Goal: Check status: Check status

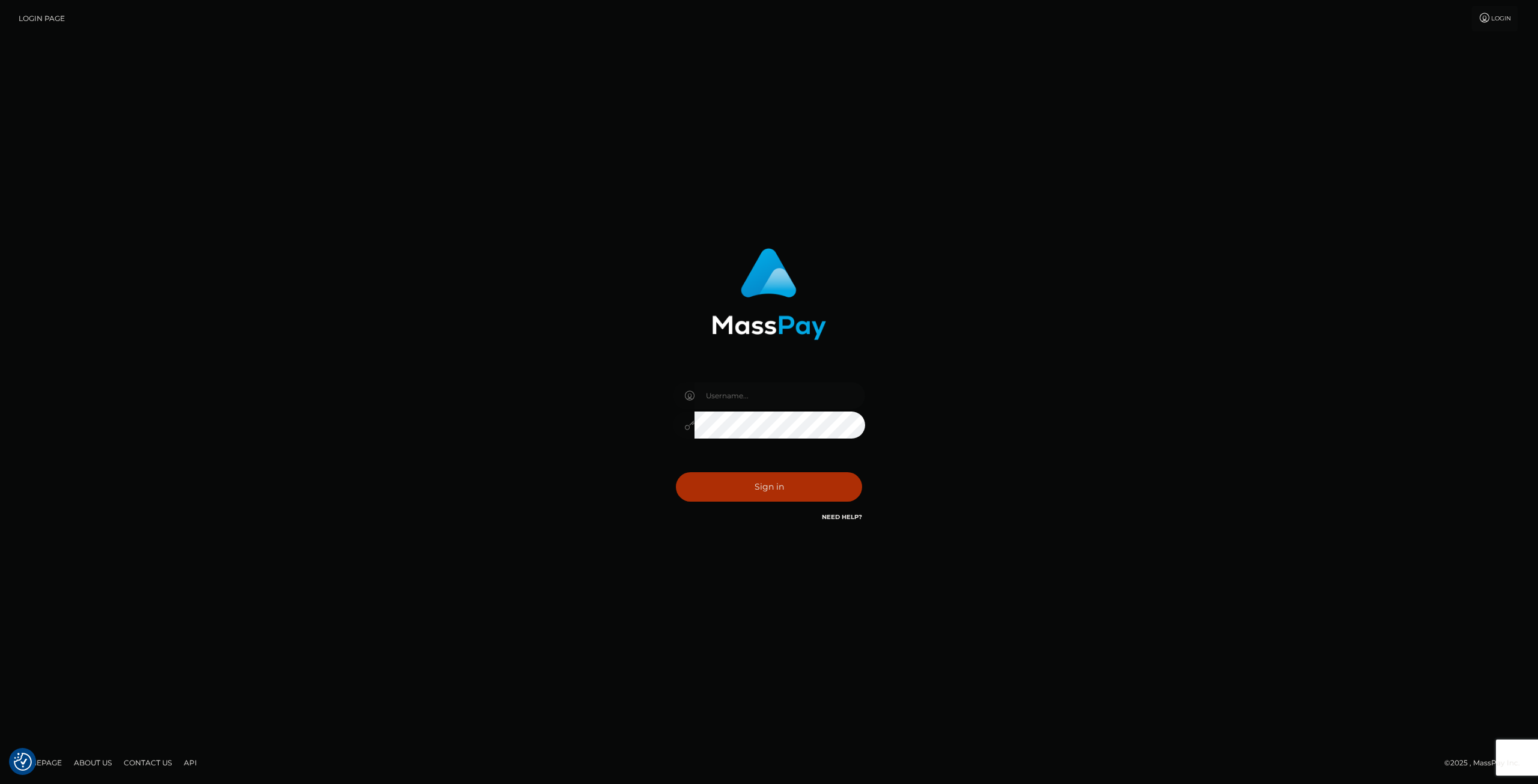
click at [722, 406] on input "text" at bounding box center [780, 395] width 170 height 27
type input "SupportCases"
click at [838, 397] on input "SupportCases" at bounding box center [780, 395] width 170 height 27
click at [813, 489] on button "Sign in" at bounding box center [769, 487] width 186 height 29
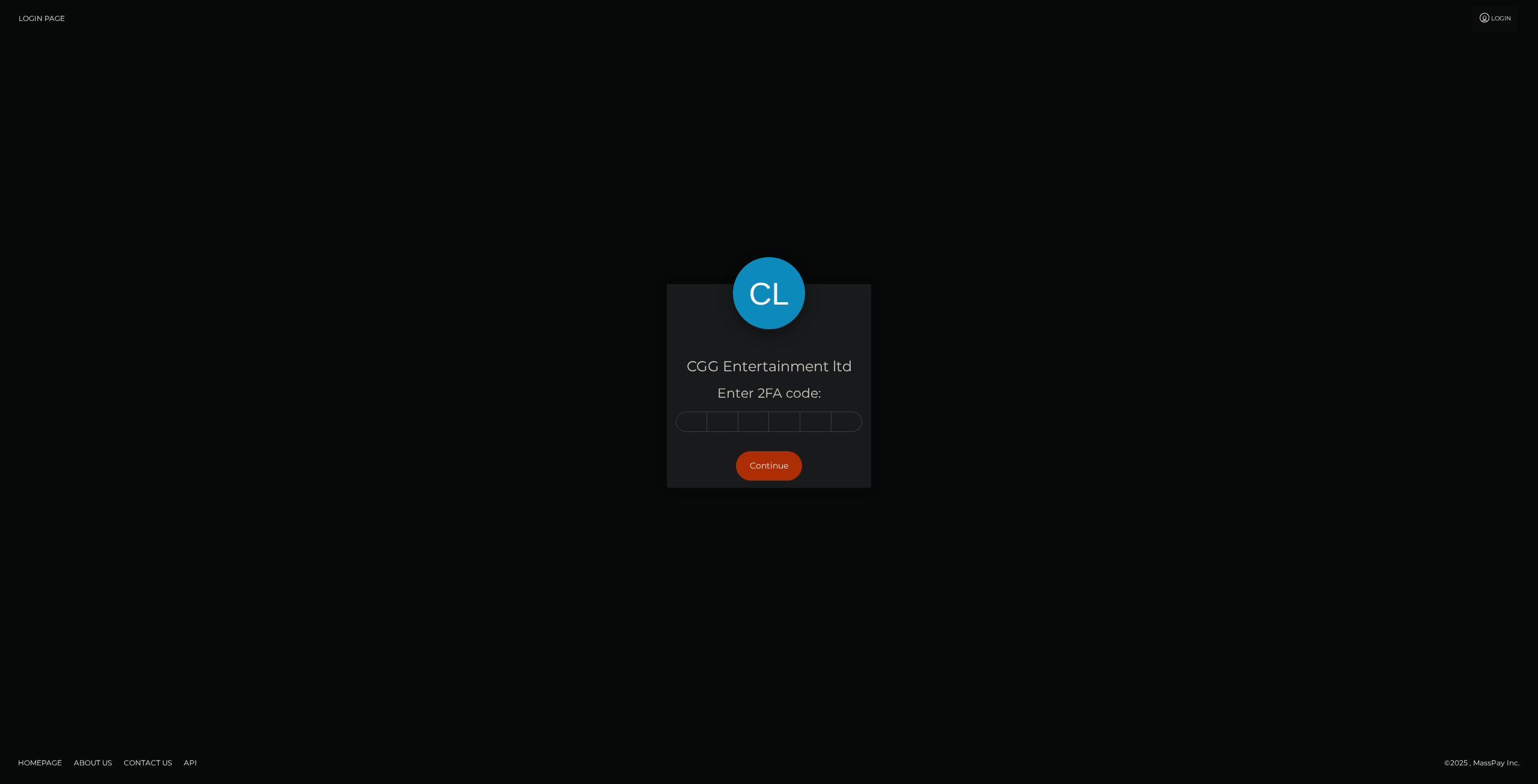
click at [698, 417] on input "text" at bounding box center [691, 421] width 31 height 20
click at [695, 422] on input "text" at bounding box center [691, 421] width 31 height 20
click at [695, 425] on input "text" at bounding box center [691, 421] width 31 height 20
type input "9"
type input "5"
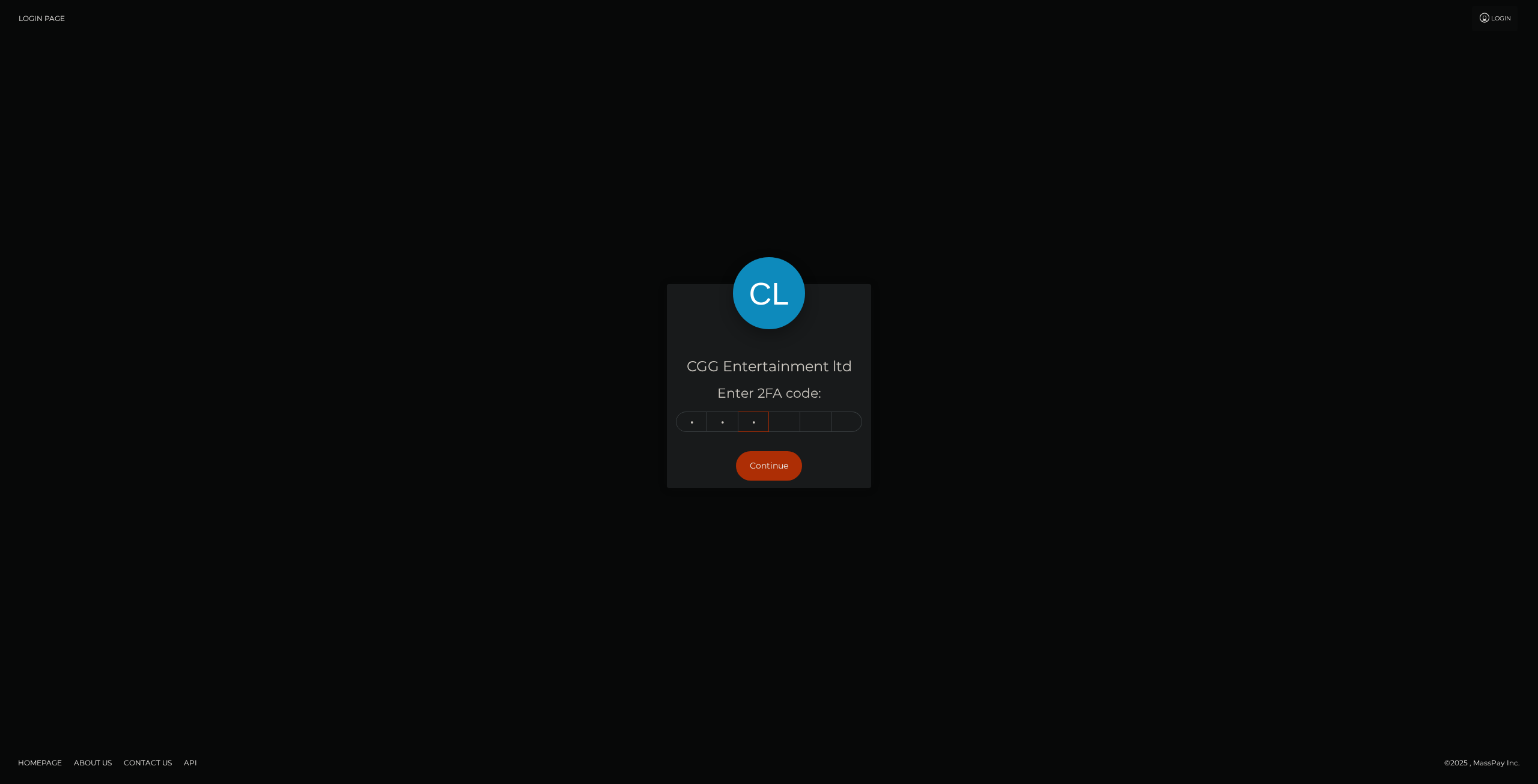
type input "4"
type input "7"
type input "6"
type input "7"
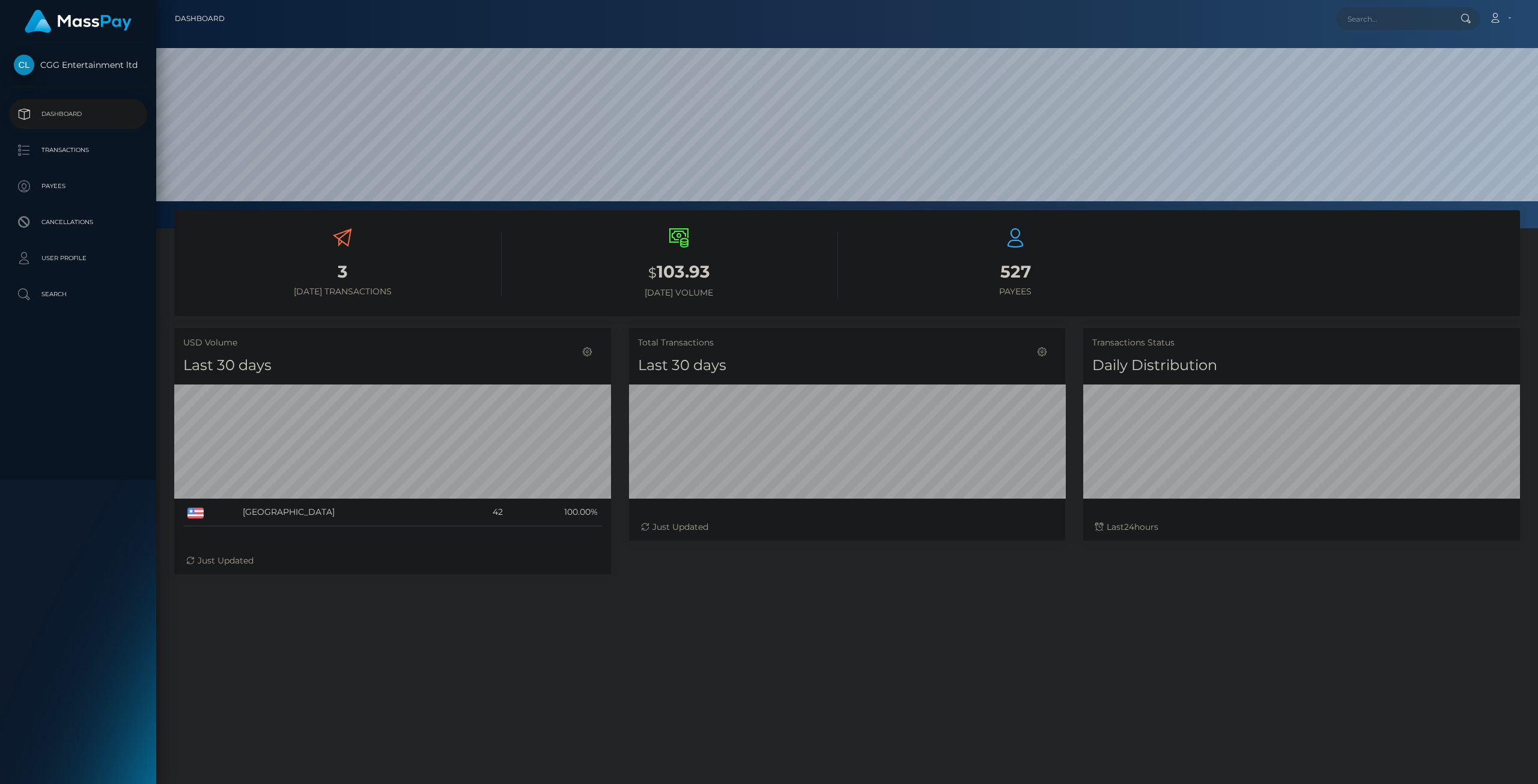
scroll to position [213, 436]
click at [58, 149] on p "Transactions" at bounding box center [78, 150] width 128 height 18
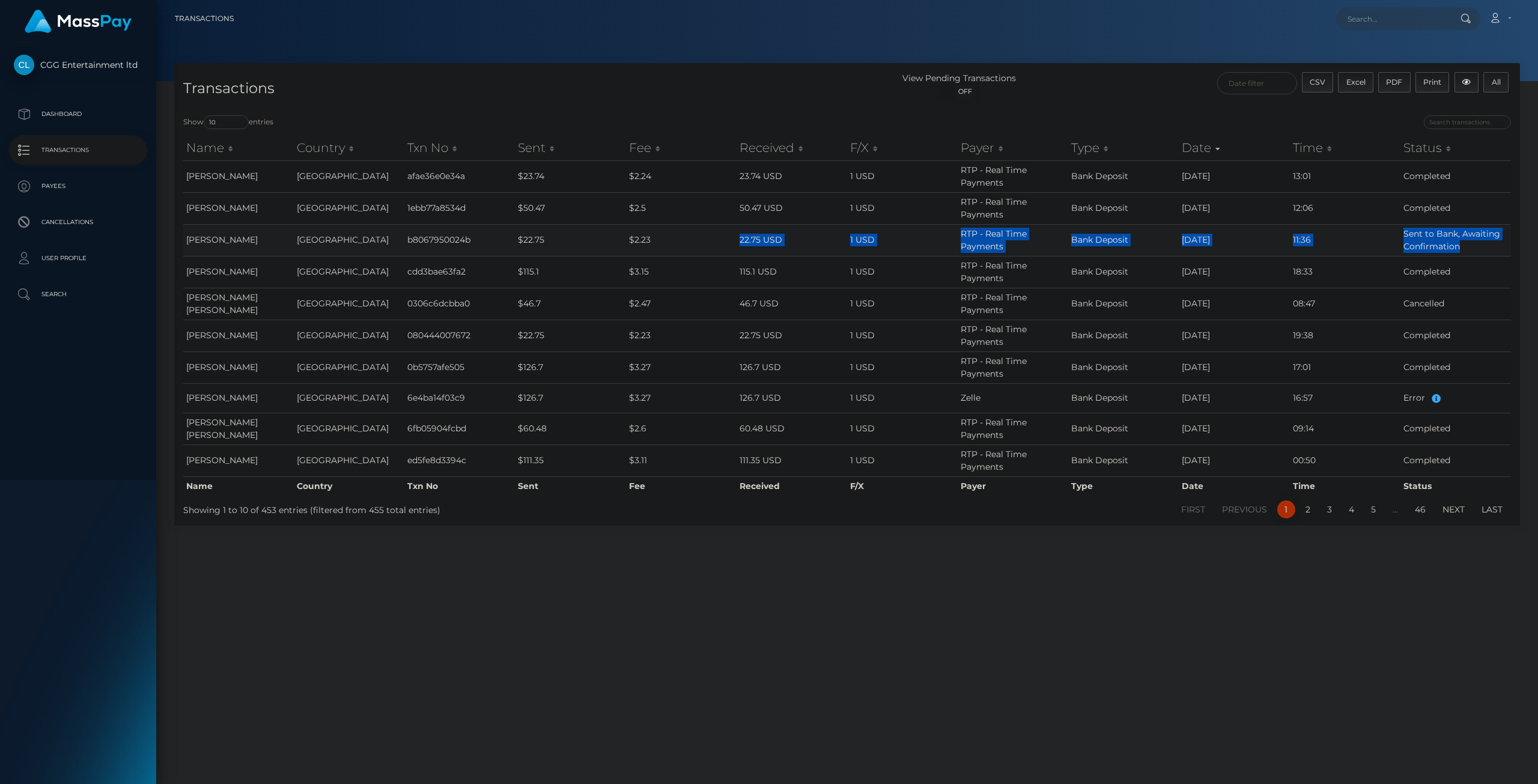
drag, startPoint x: 1479, startPoint y: 250, endPoint x: 678, endPoint y: 251, distance: 801.0
click at [678, 251] on tr "[PERSON_NAME] United States b8067950024b $22.75 $2.23 22.75 USD 1 USD RTP - Rea…" at bounding box center [847, 239] width 1328 height 32
click at [1368, 28] on input "text" at bounding box center [1392, 19] width 113 height 23
paste input "7831571"
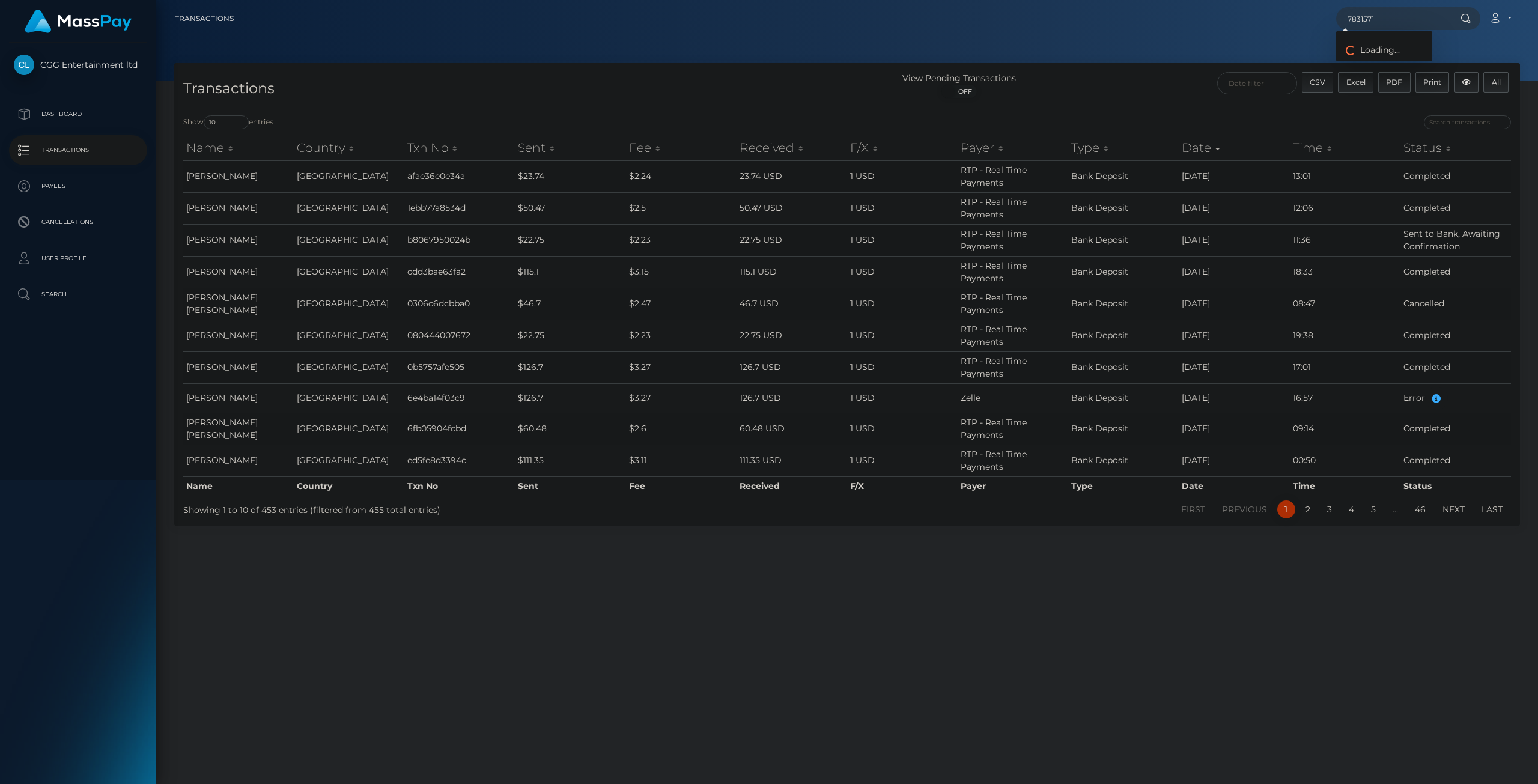
type input "7831571"
click at [1371, 61] on link "[PERSON_NAME]" at bounding box center [1384, 62] width 96 height 22
click at [82, 114] on p "Dashboard" at bounding box center [78, 114] width 128 height 18
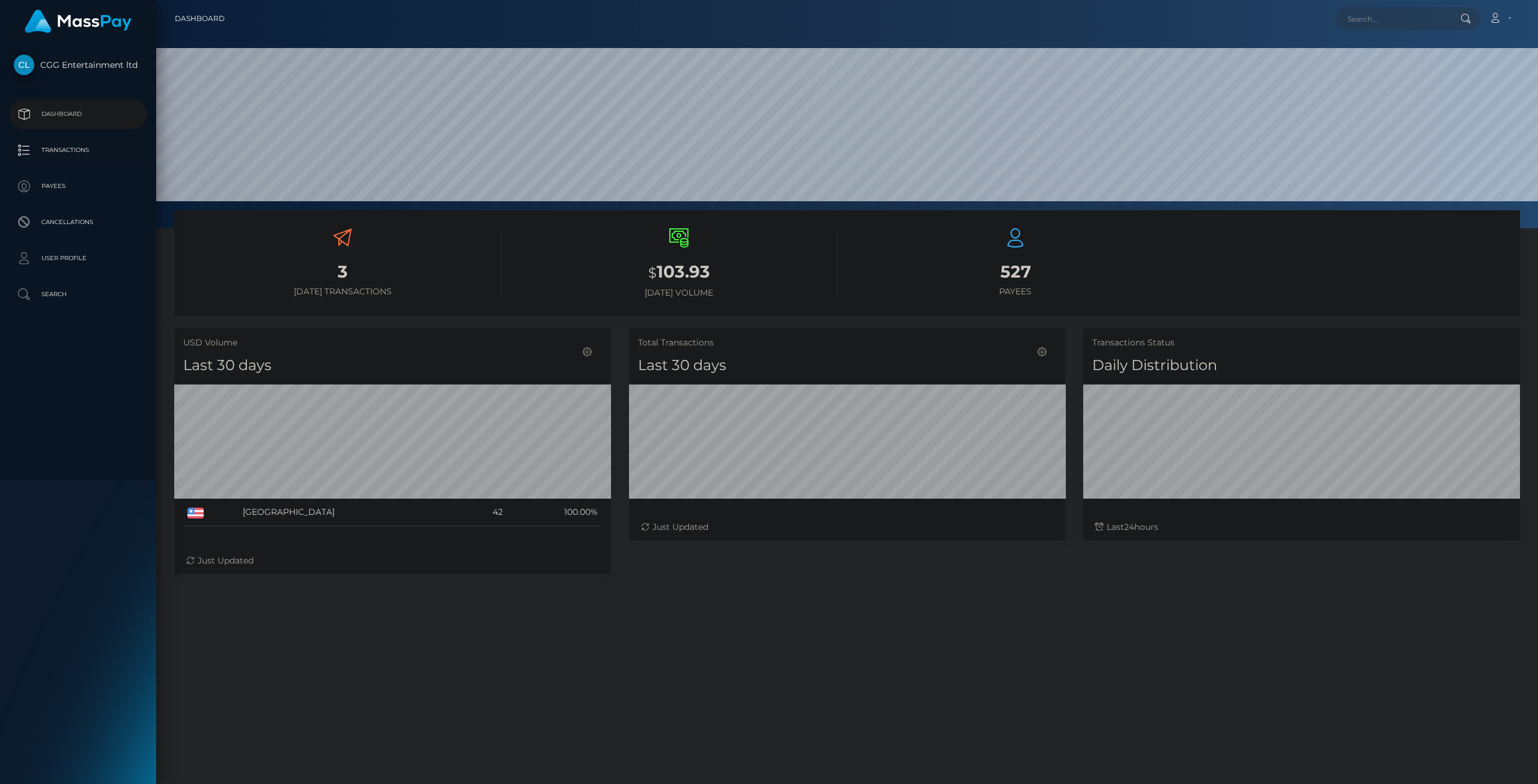
scroll to position [213, 436]
click at [87, 153] on p "Transactions" at bounding box center [78, 150] width 128 height 18
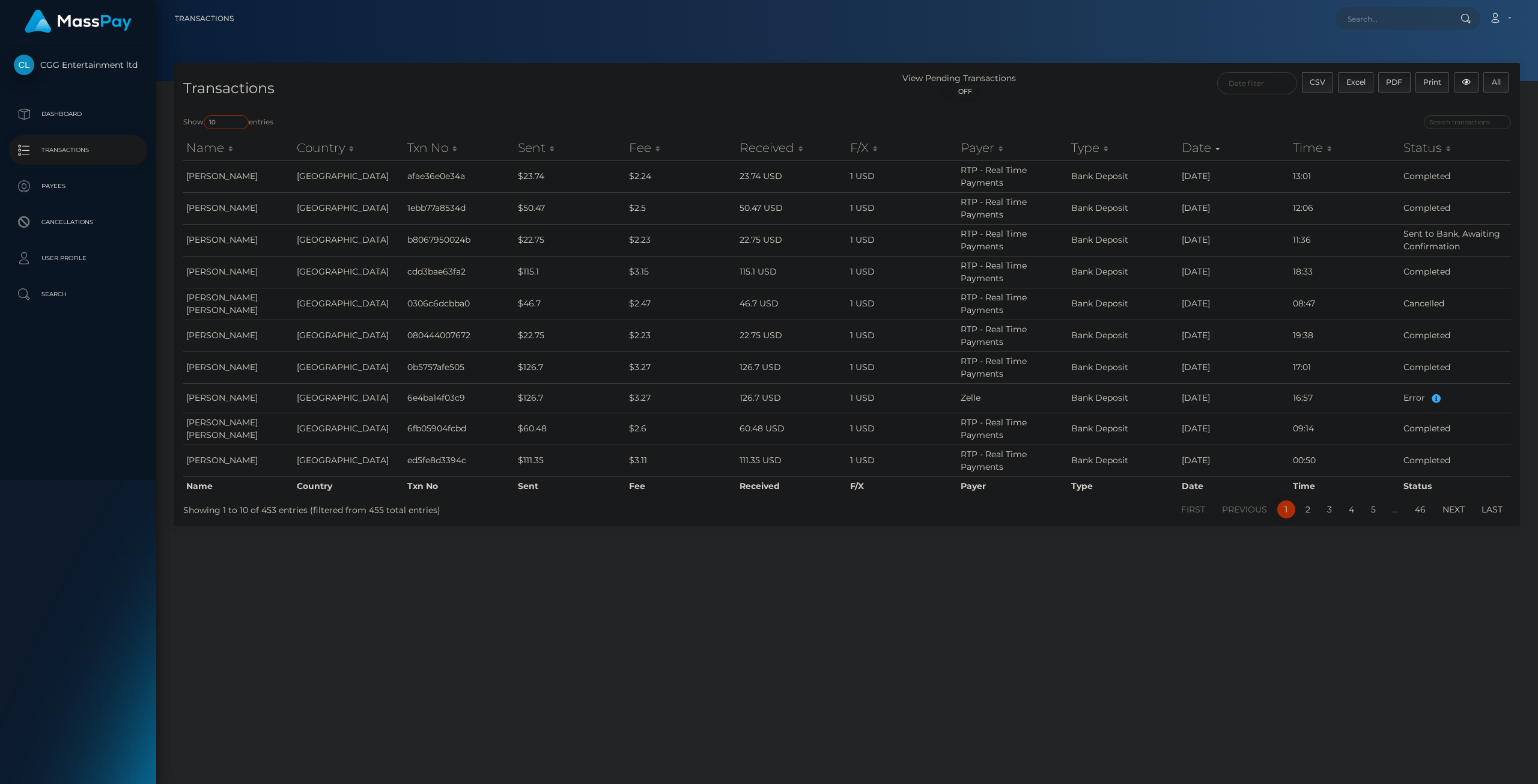
click at [239, 127] on select "10 25 50 100 250 500 1,000 3,500" at bounding box center [226, 122] width 45 height 14
select select "3500"
click at [205, 115] on select "10 25 50 100 250 500 1,000 3,500" at bounding box center [226, 122] width 45 height 14
click at [1464, 123] on input "search" at bounding box center [1467, 122] width 87 height 14
paste input "7831571"
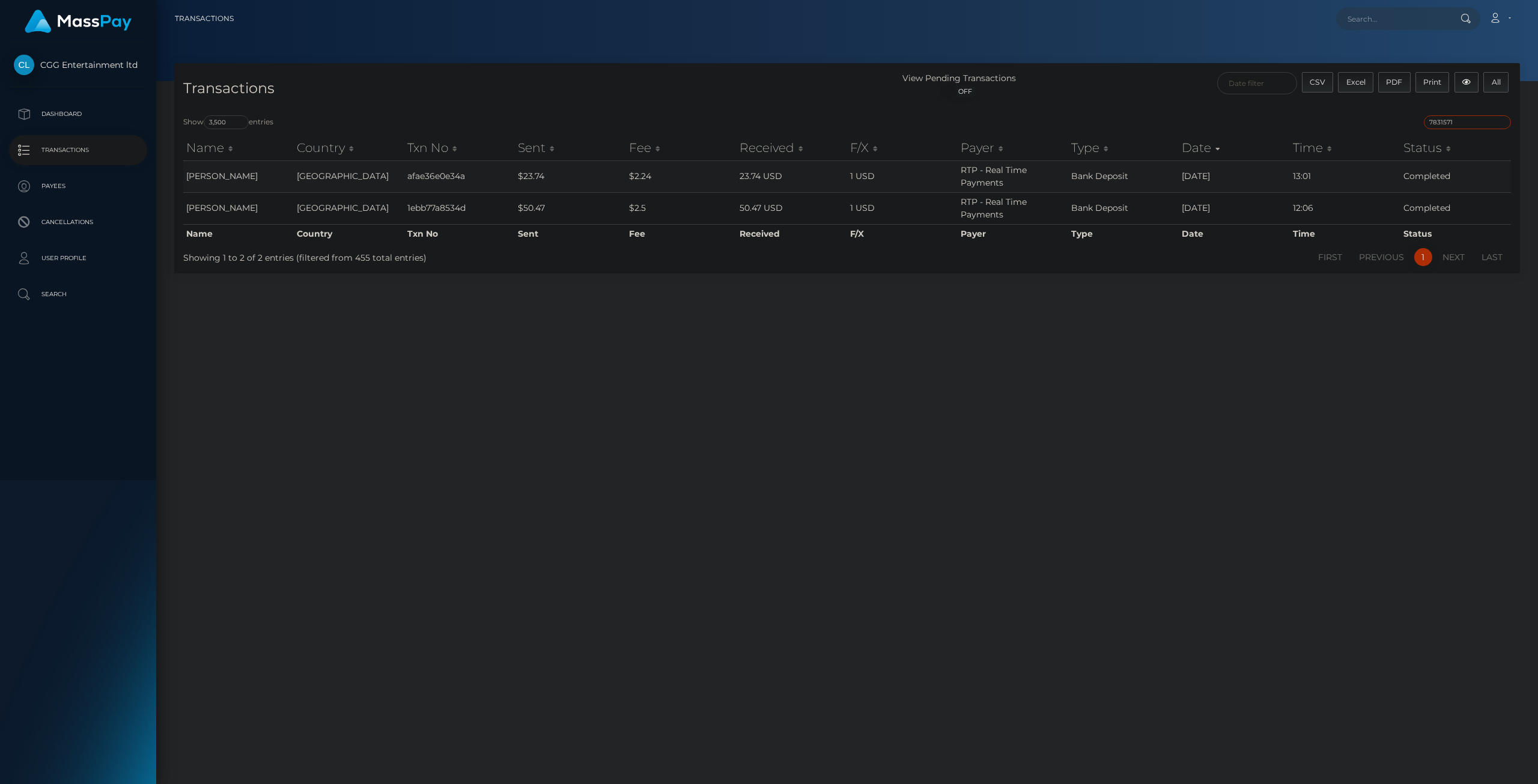
type input "7831571"
drag, startPoint x: 720, startPoint y: 175, endPoint x: 800, endPoint y: 182, distance: 80.3
click at [800, 182] on tr "[PERSON_NAME] [GEOGRAPHIC_DATA] afae36e0e34a $23.74 $2.24 23.74 USD 1 USD RTP -…" at bounding box center [847, 176] width 1328 height 32
click at [799, 182] on td "23.74 USD" at bounding box center [792, 176] width 110 height 32
click at [1197, 180] on td "[DATE]" at bounding box center [1234, 176] width 110 height 32
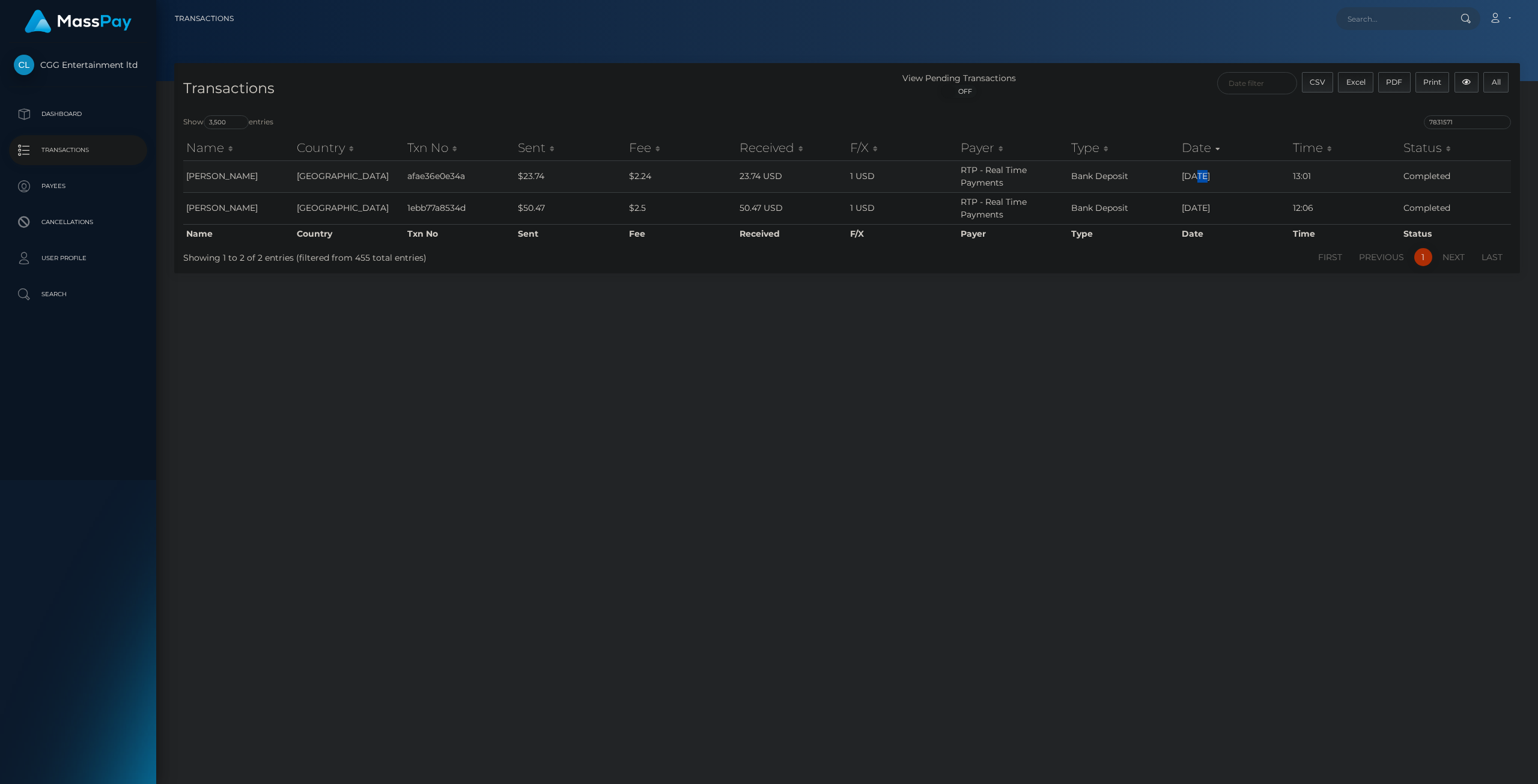
click at [1197, 180] on td "[DATE]" at bounding box center [1234, 176] width 110 height 32
click at [1188, 183] on td "[DATE]" at bounding box center [1234, 176] width 110 height 32
click at [959, 101] on div "ON OFF" at bounding box center [959, 94] width 224 height 19
